Goal: Task Accomplishment & Management: Manage account settings

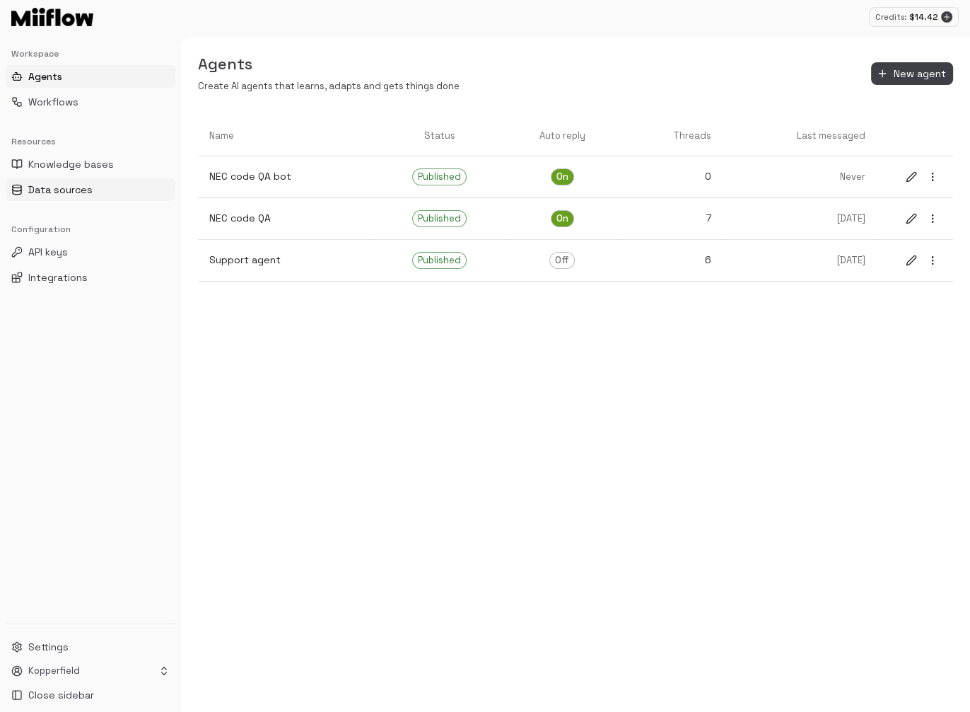
click at [94, 185] on button "Data sources" at bounding box center [91, 189] width 170 height 23
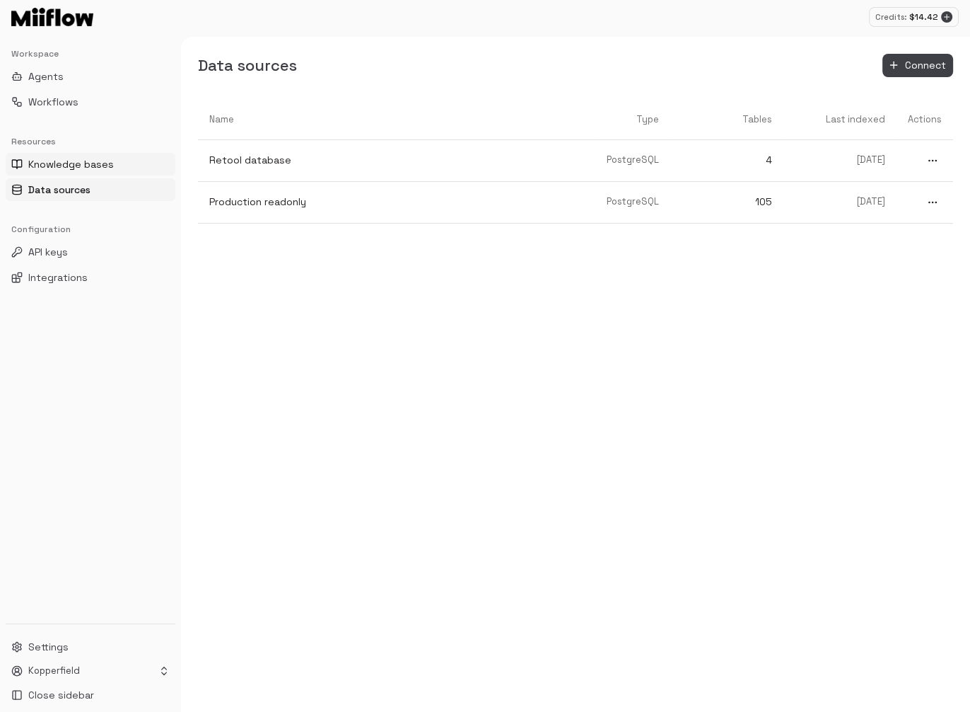
click at [100, 166] on span "Knowledge bases" at bounding box center [71, 164] width 86 height 14
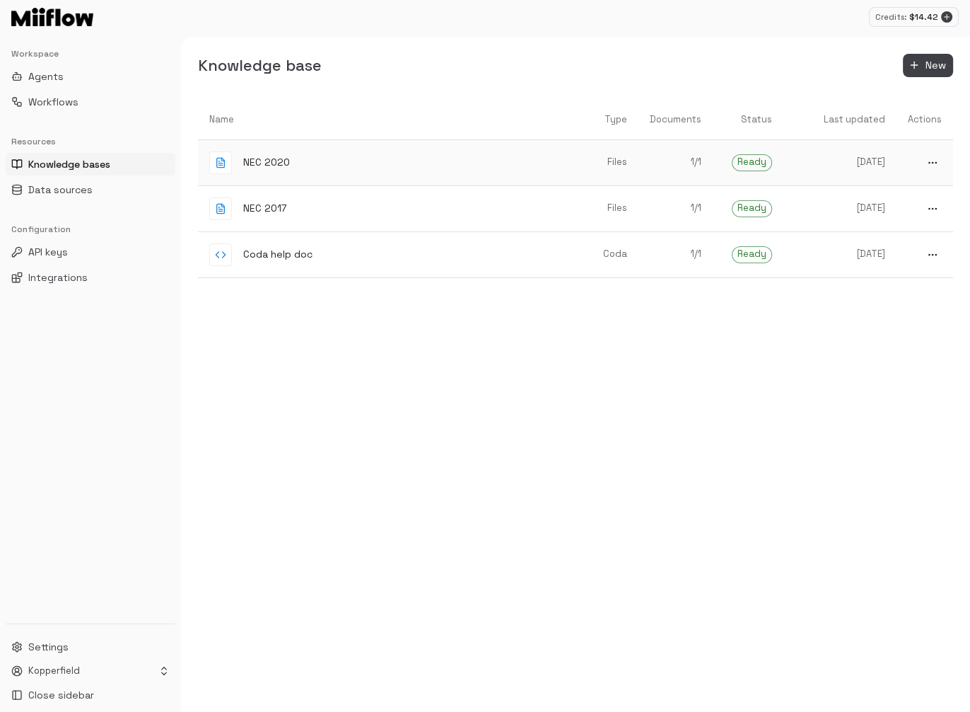
click at [933, 160] on icon "more" at bounding box center [932, 162] width 11 height 11
click at [924, 209] on span "Delete" at bounding box center [927, 210] width 37 height 13
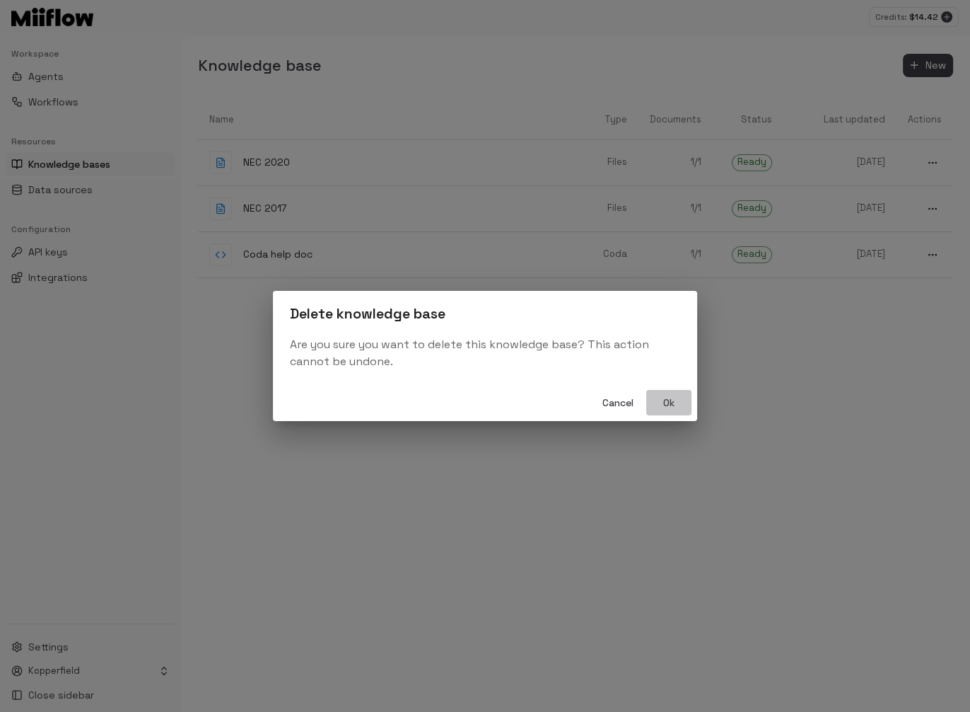
click at [660, 401] on button "Ok" at bounding box center [669, 403] width 45 height 26
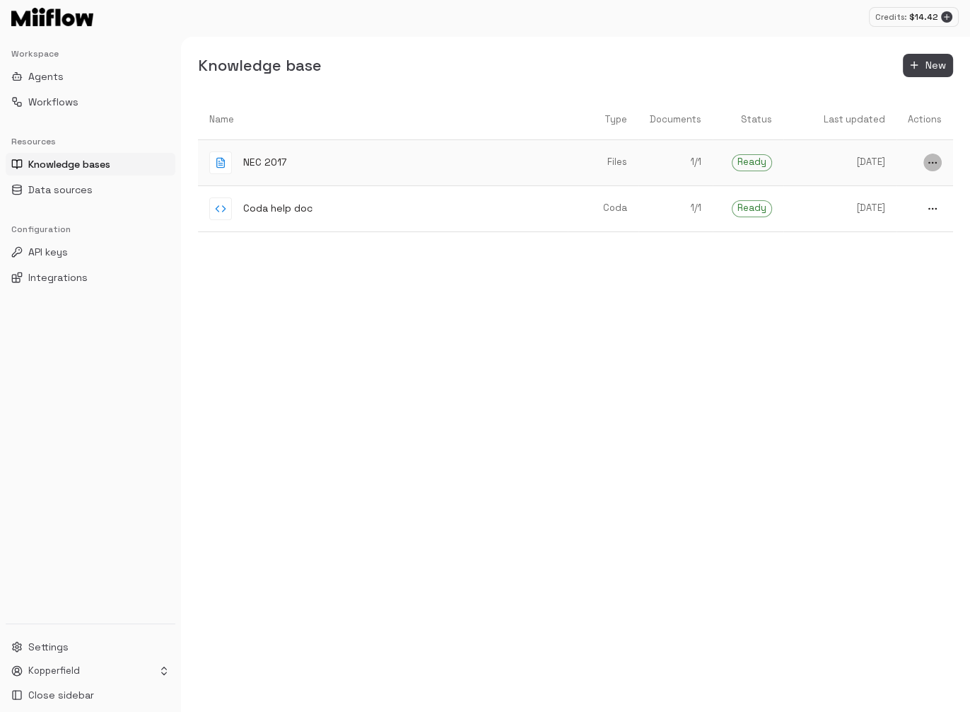
click at [931, 159] on icon "more" at bounding box center [932, 162] width 11 height 11
click at [920, 211] on span "Delete" at bounding box center [927, 210] width 37 height 13
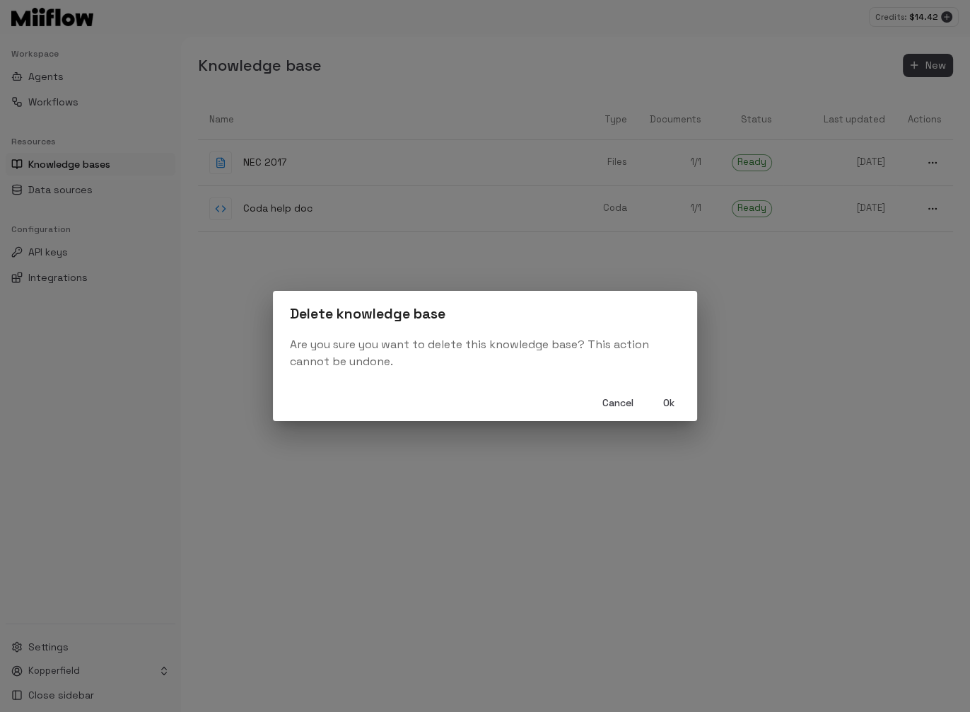
click at [662, 398] on button "Ok" at bounding box center [669, 403] width 45 height 26
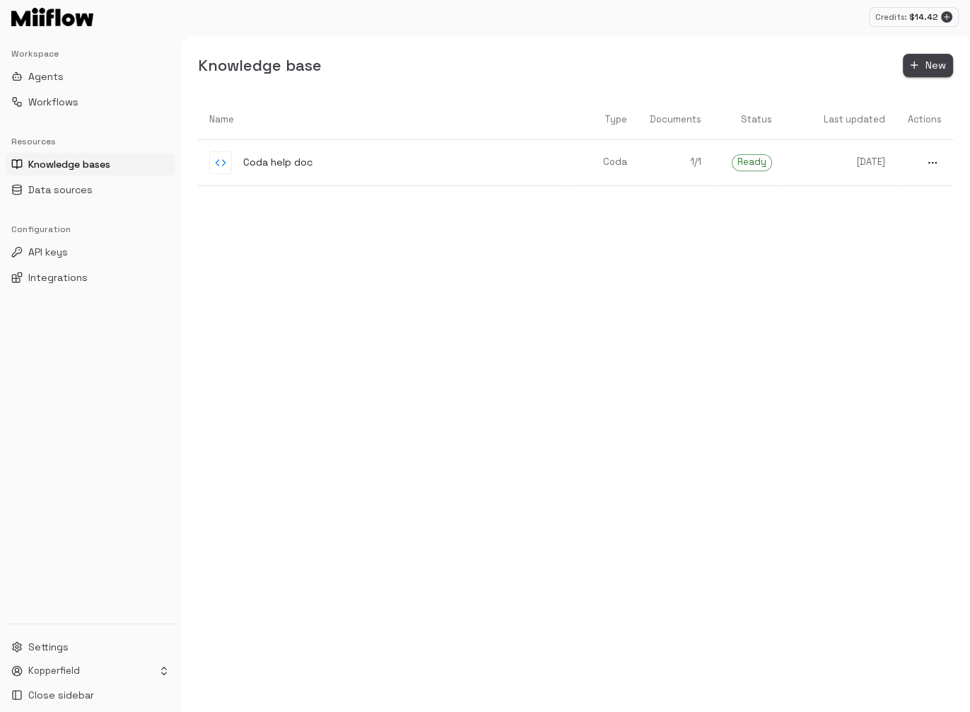
click at [926, 70] on button "New" at bounding box center [928, 65] width 50 height 23
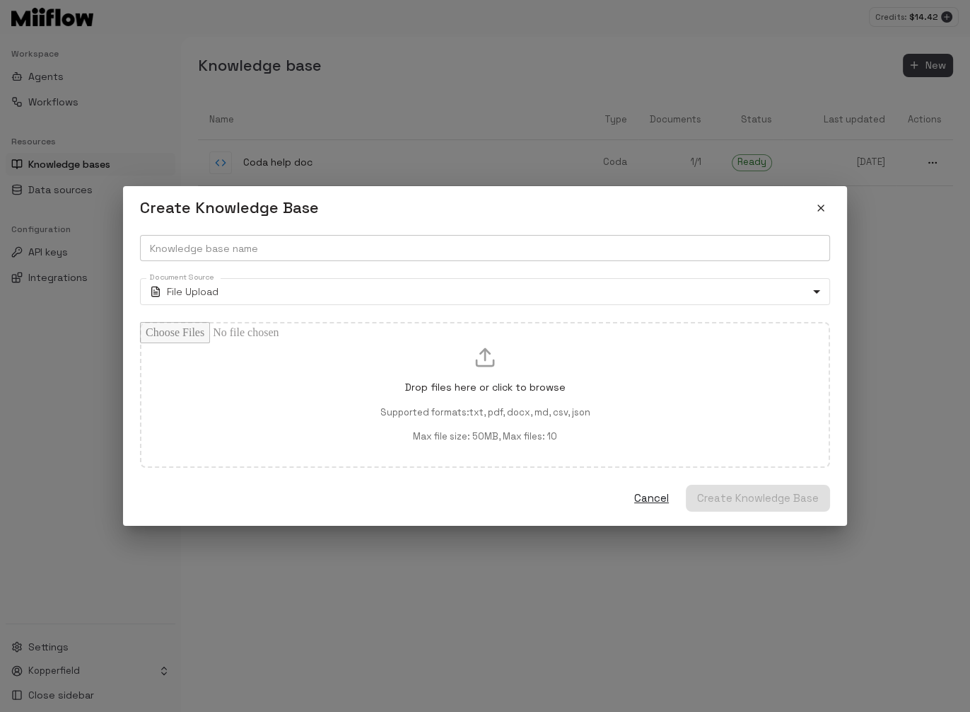
click at [356, 248] on input "Knowledge base name" at bounding box center [485, 248] width 690 height 26
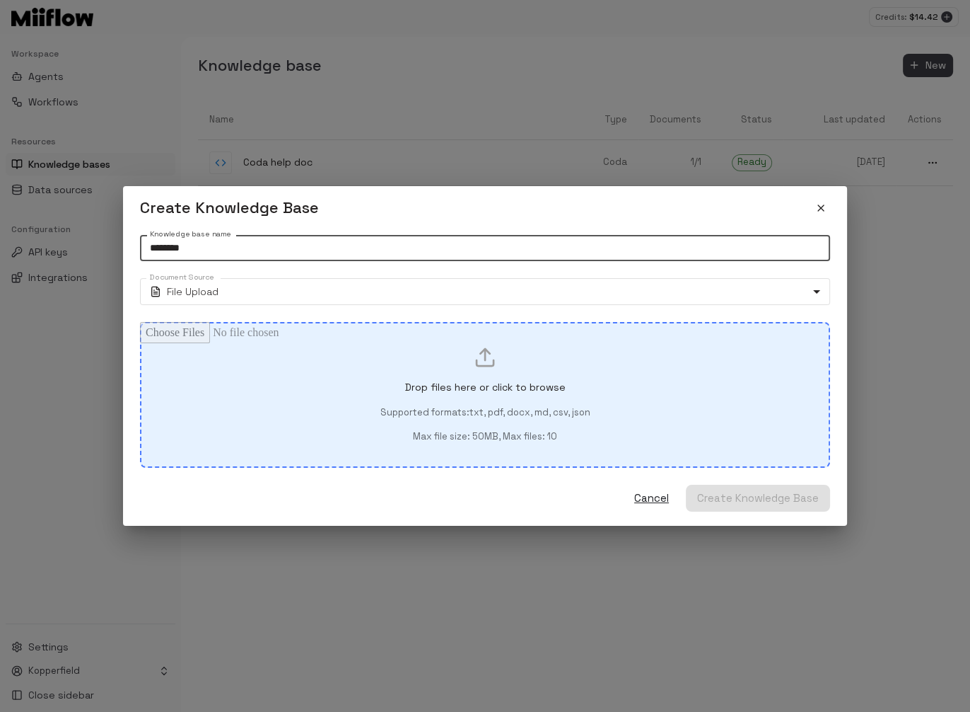
type input "********"
click at [503, 414] on p "Supported formats: txt, pdf, docx, md, csv, json" at bounding box center [486, 412] width 210 height 13
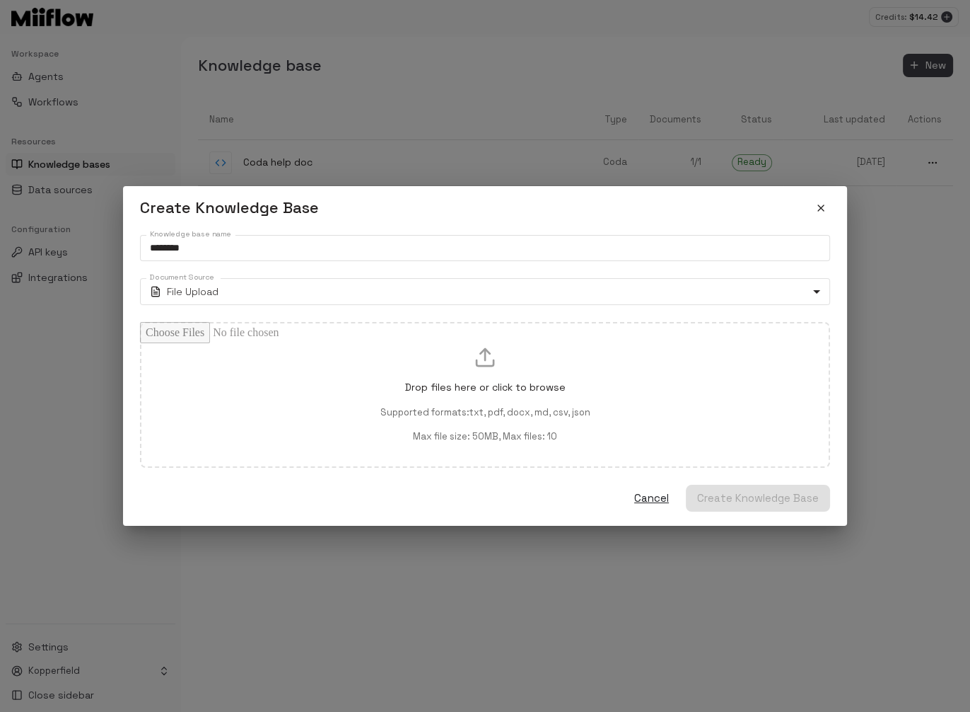
type input "**********"
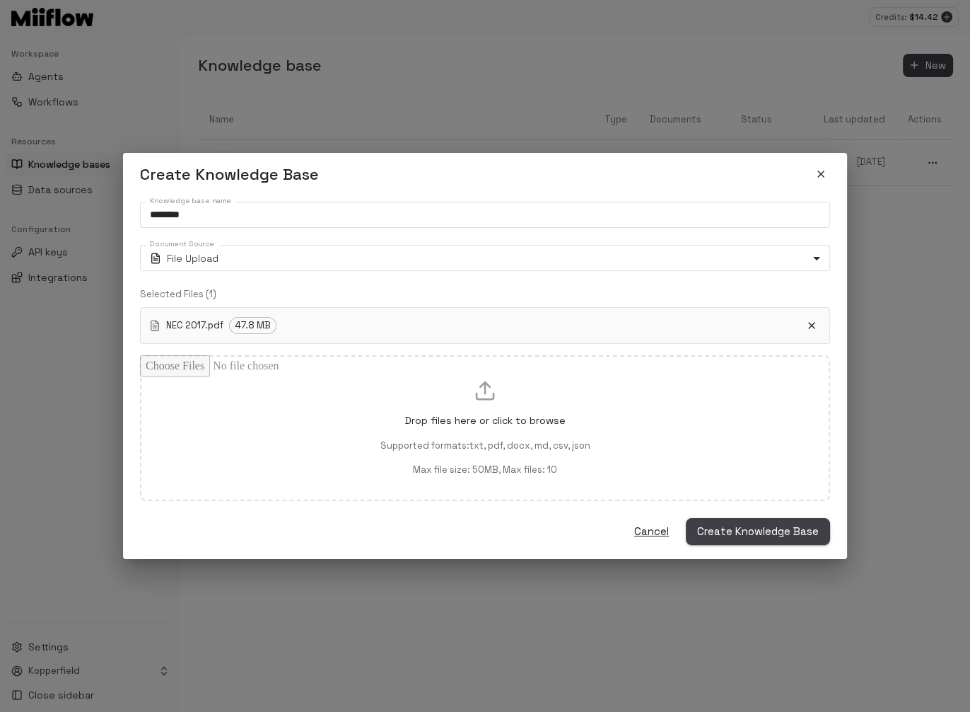
click at [736, 532] on button "Create Knowledge Base" at bounding box center [758, 531] width 144 height 27
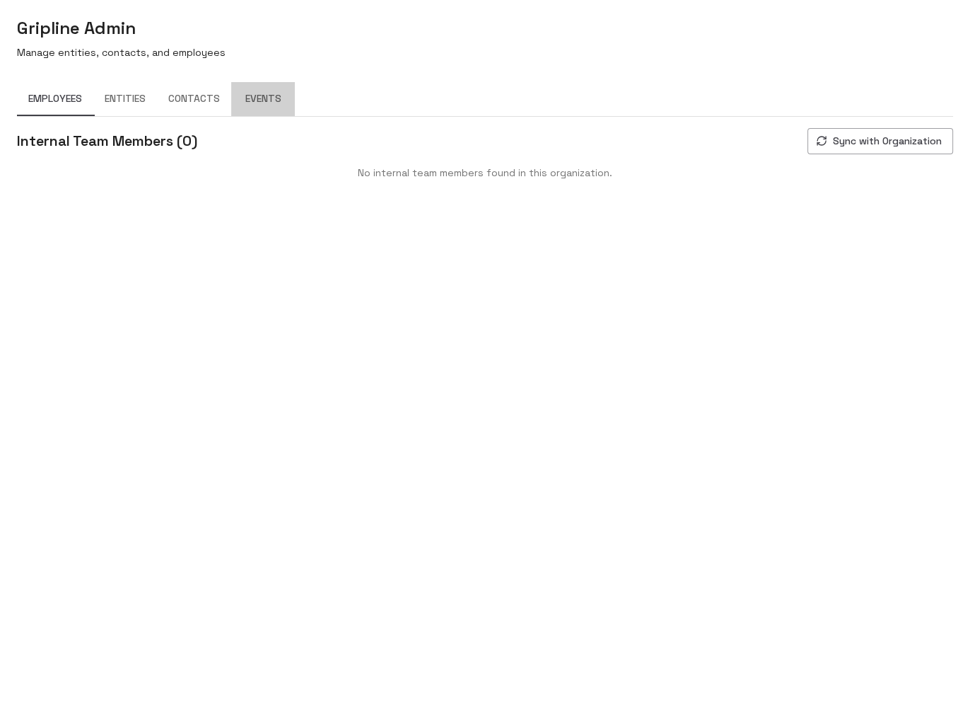
click at [260, 101] on button "Events" at bounding box center [263, 99] width 64 height 34
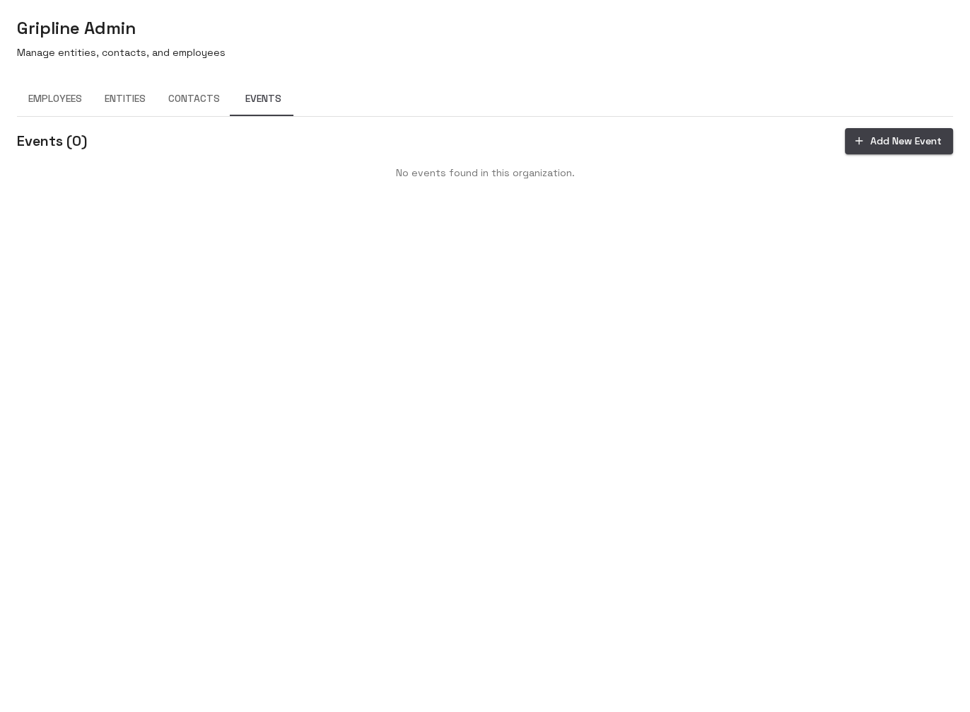
click at [192, 98] on button "Contacts" at bounding box center [194, 99] width 74 height 34
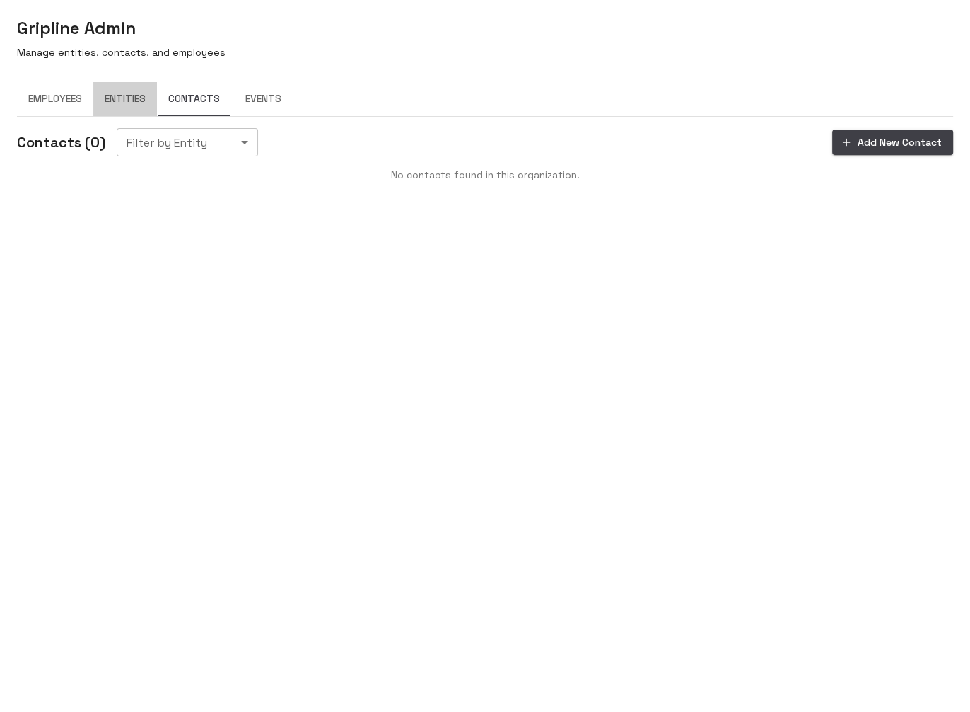
click at [126, 98] on button "Entities" at bounding box center [125, 99] width 64 height 34
click at [71, 101] on button "Employees" at bounding box center [55, 99] width 76 height 34
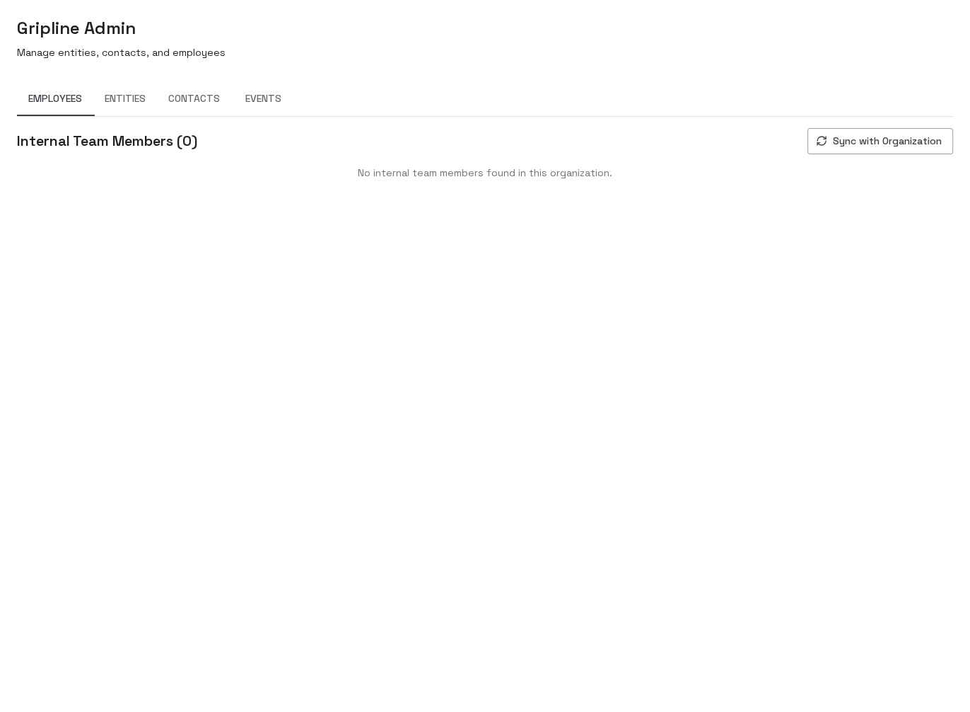
click at [905, 139] on button "Sync with Organization" at bounding box center [881, 141] width 146 height 26
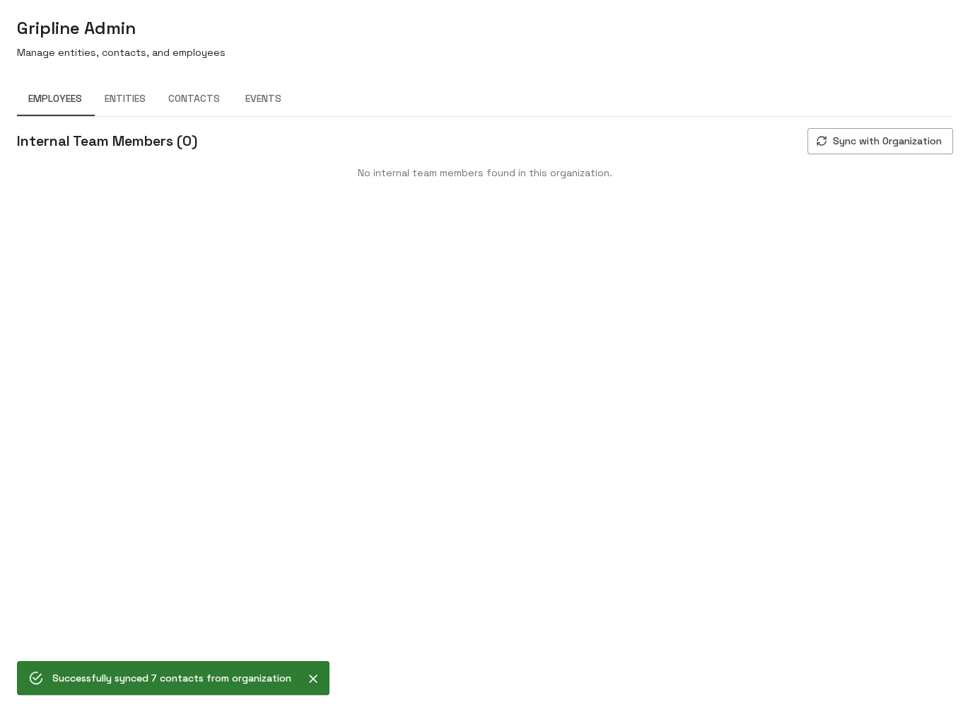
click at [807, 76] on div "Gripline Admin Manage entities, contacts, and employees Employees Entities Cont…" at bounding box center [485, 95] width 970 height 191
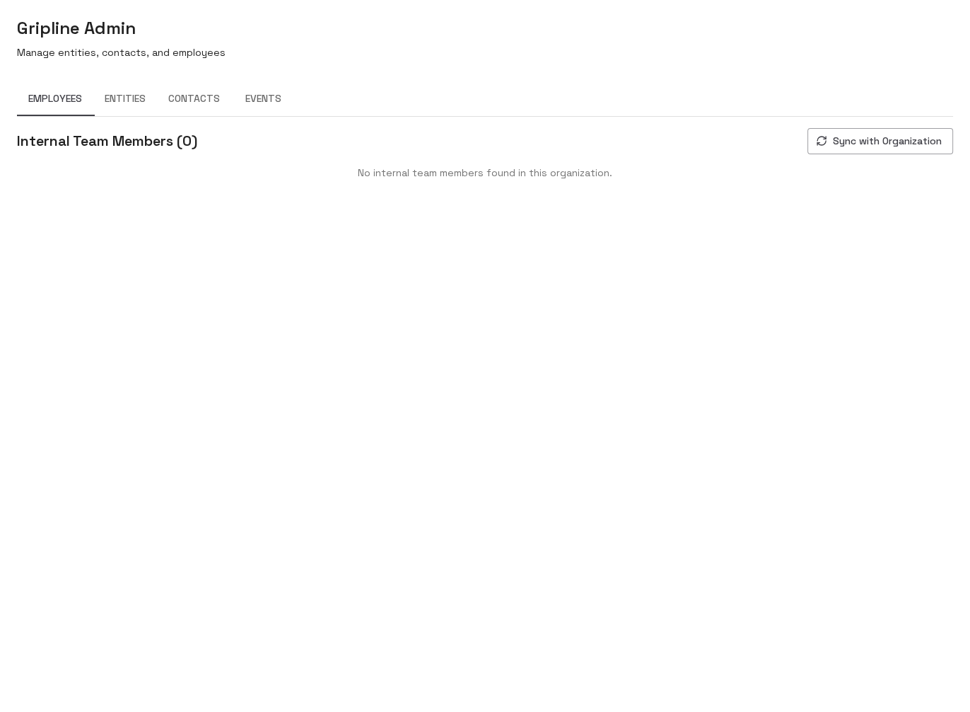
click at [757, 221] on body "Gripline Admin Manage entities, contacts, and employees Employees Entities Cont…" at bounding box center [485, 356] width 970 height 712
